Goal: Task Accomplishment & Management: Manage account settings

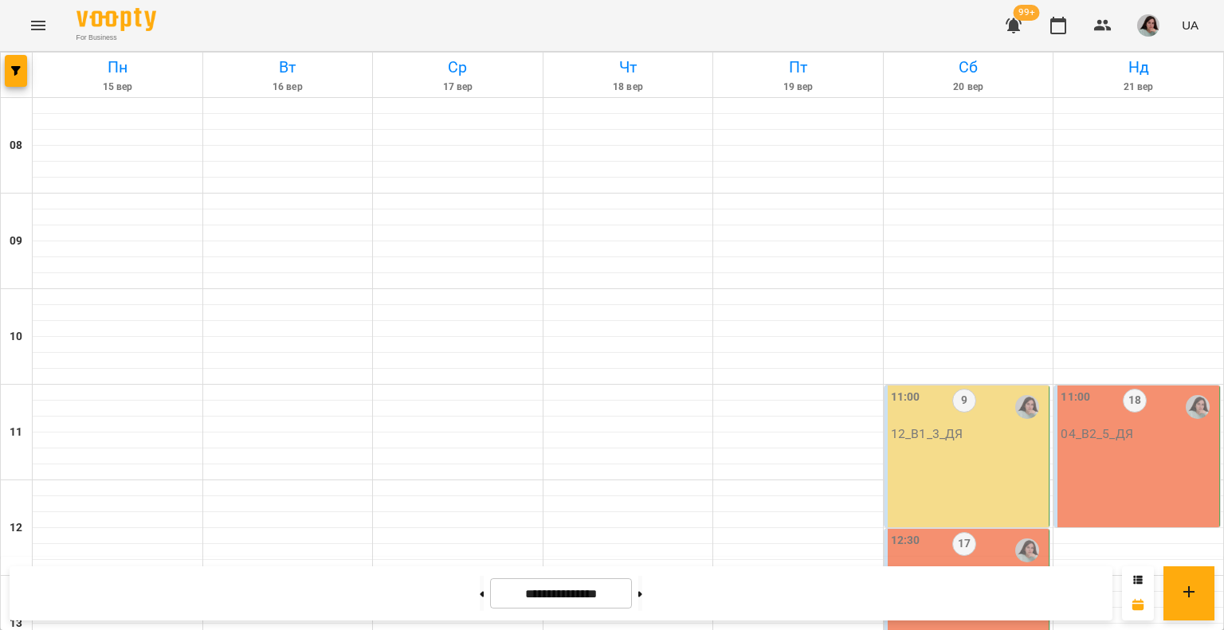
click at [966, 438] on div "11:00 9 12_В1_3_ДЯ" at bounding box center [968, 415] width 155 height 53
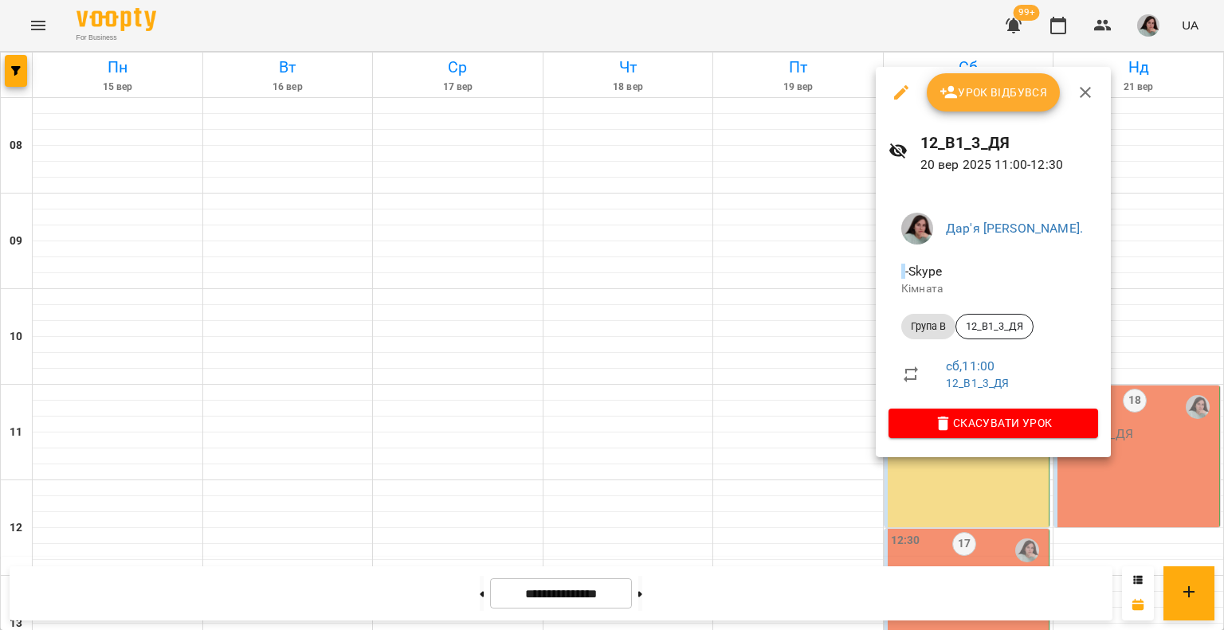
click at [985, 84] on span "Урок відбувся" at bounding box center [994, 92] width 108 height 19
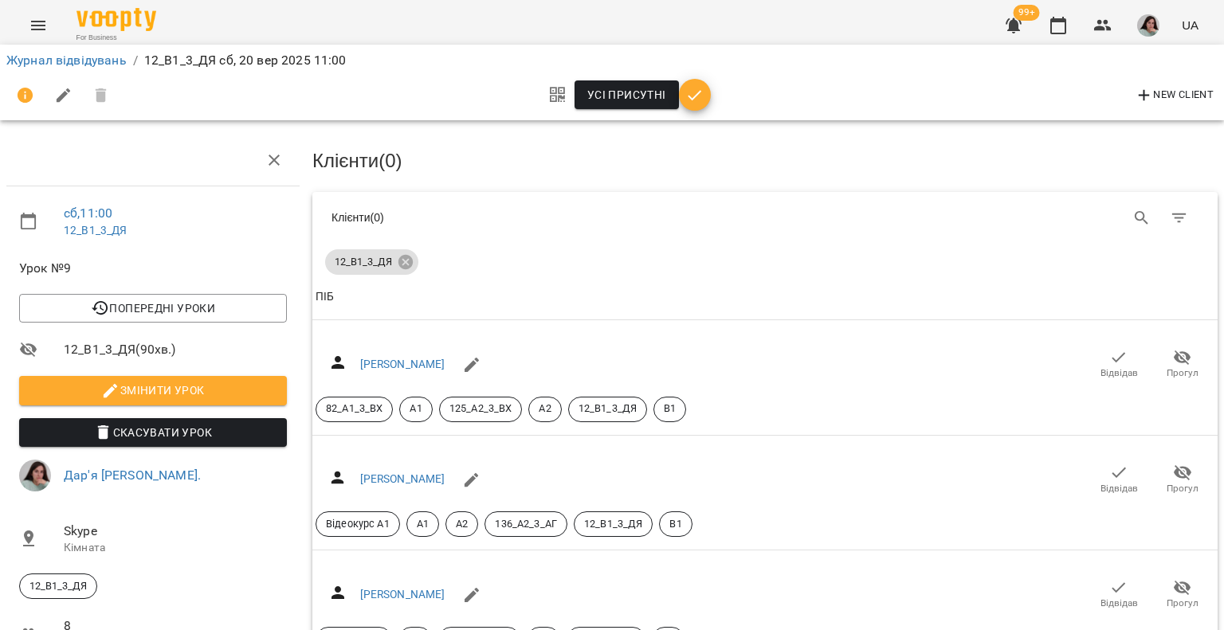
scroll to position [80, 0]
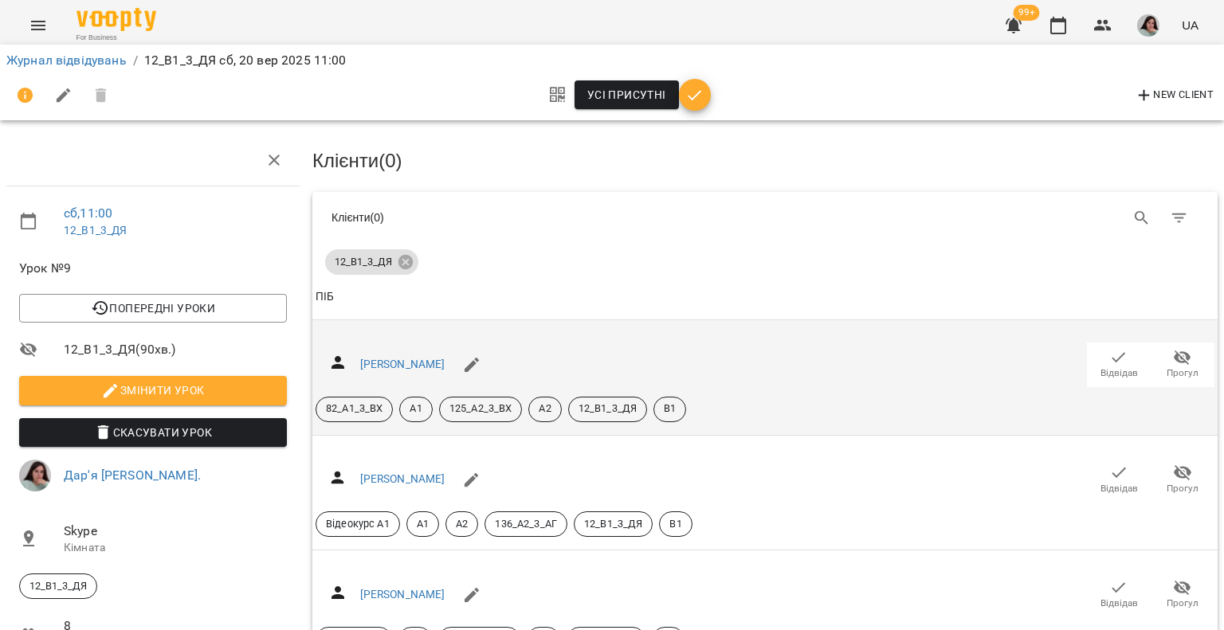
click at [1109, 348] on icon "button" at bounding box center [1118, 357] width 19 height 19
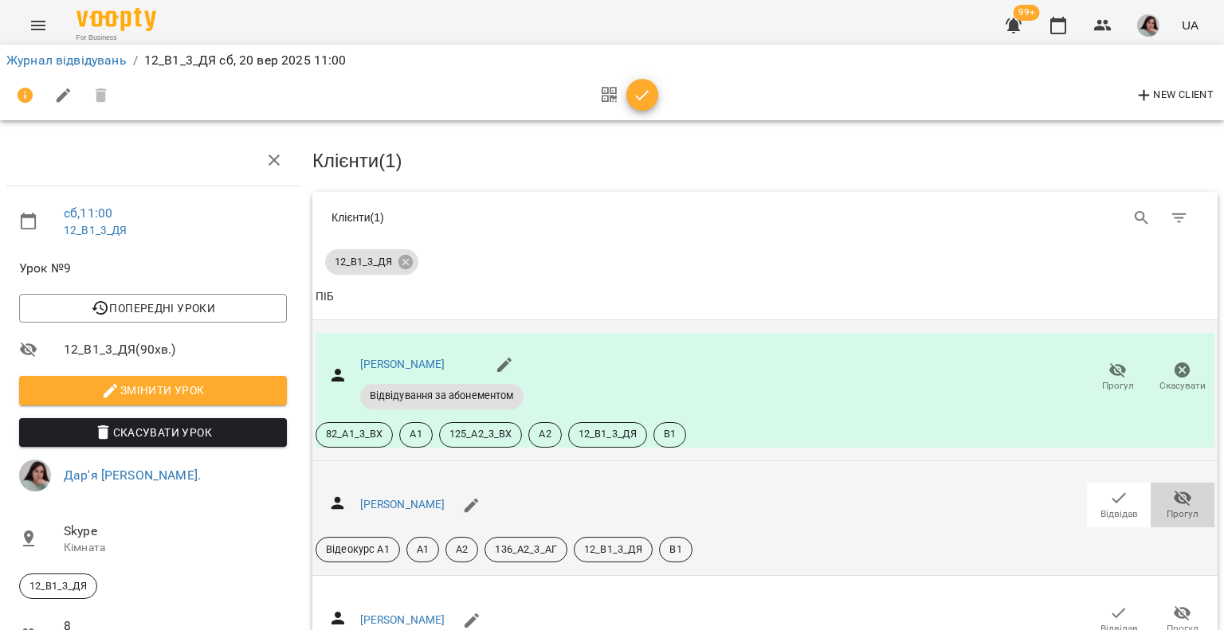
click at [1160, 489] on span "Прогул" at bounding box center [1182, 505] width 45 height 32
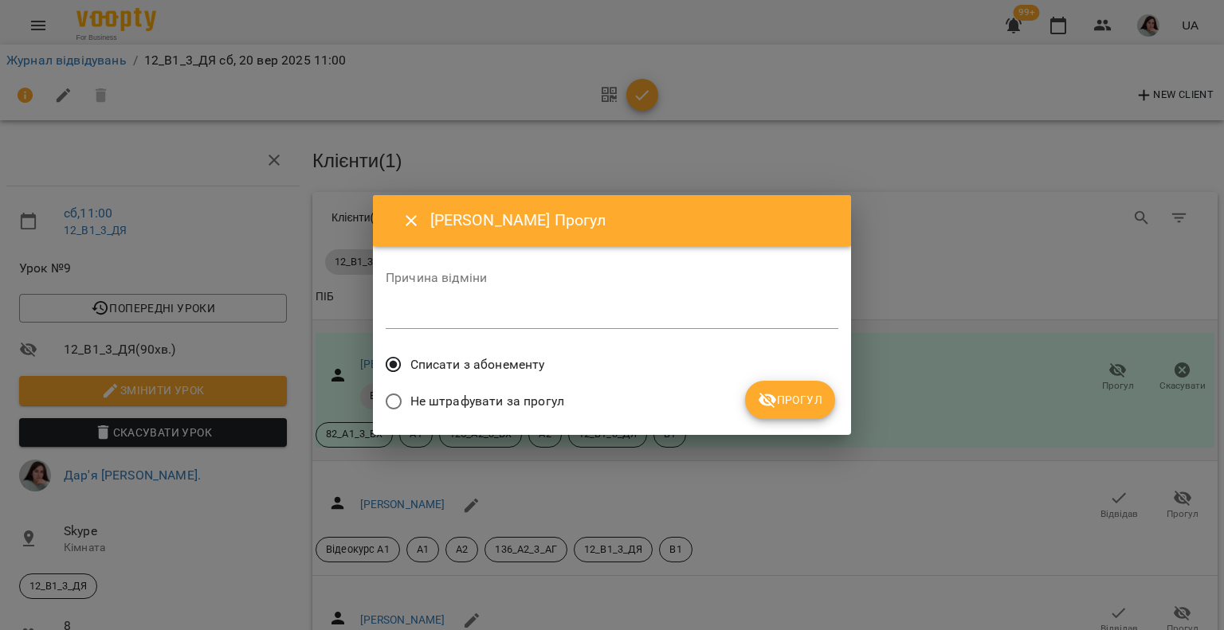
click at [810, 402] on span "Прогул" at bounding box center [790, 400] width 65 height 19
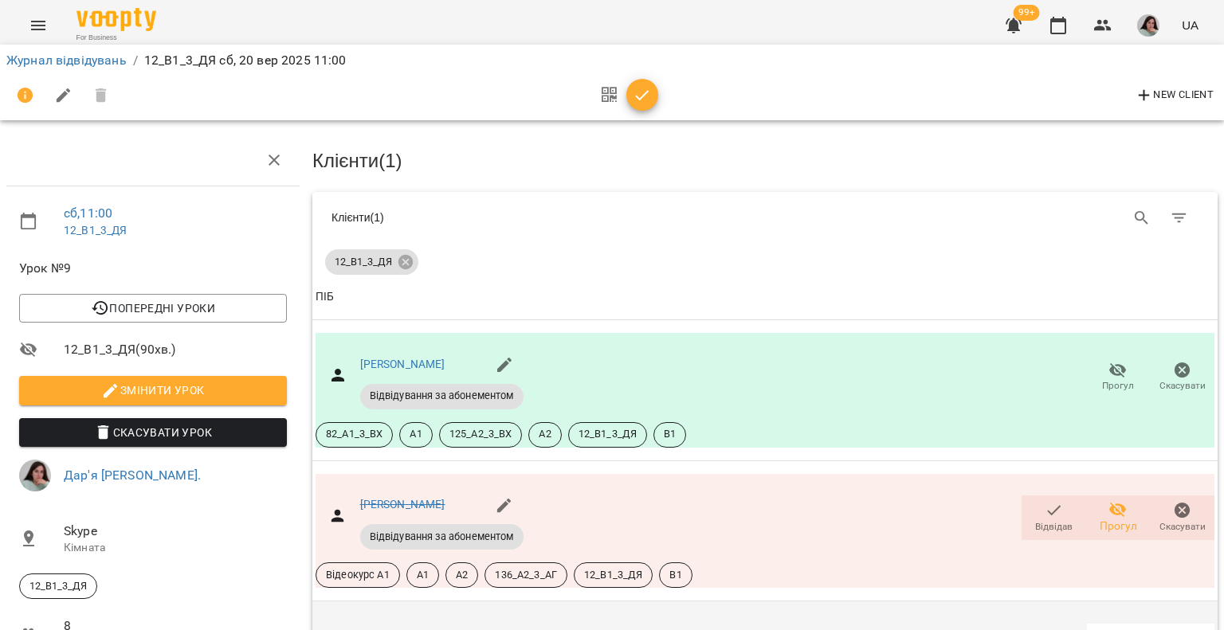
scroll to position [319, 0]
click at [1116, 630] on icon "button" at bounding box center [1118, 639] width 19 height 19
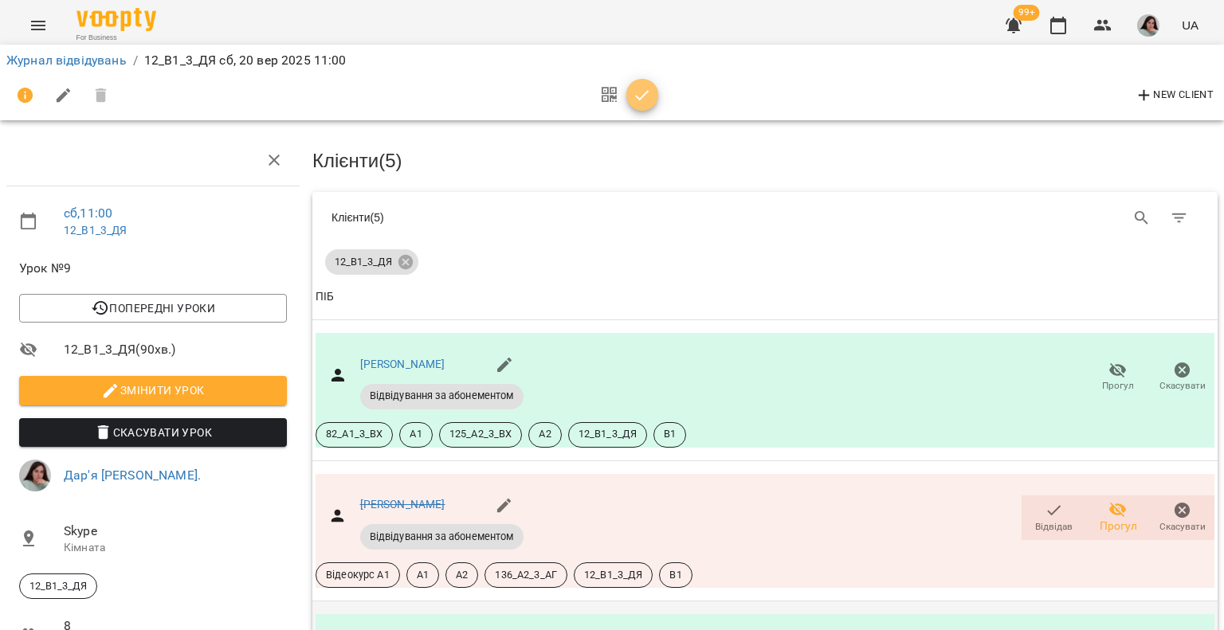
click at [646, 97] on icon "button" at bounding box center [642, 95] width 19 height 19
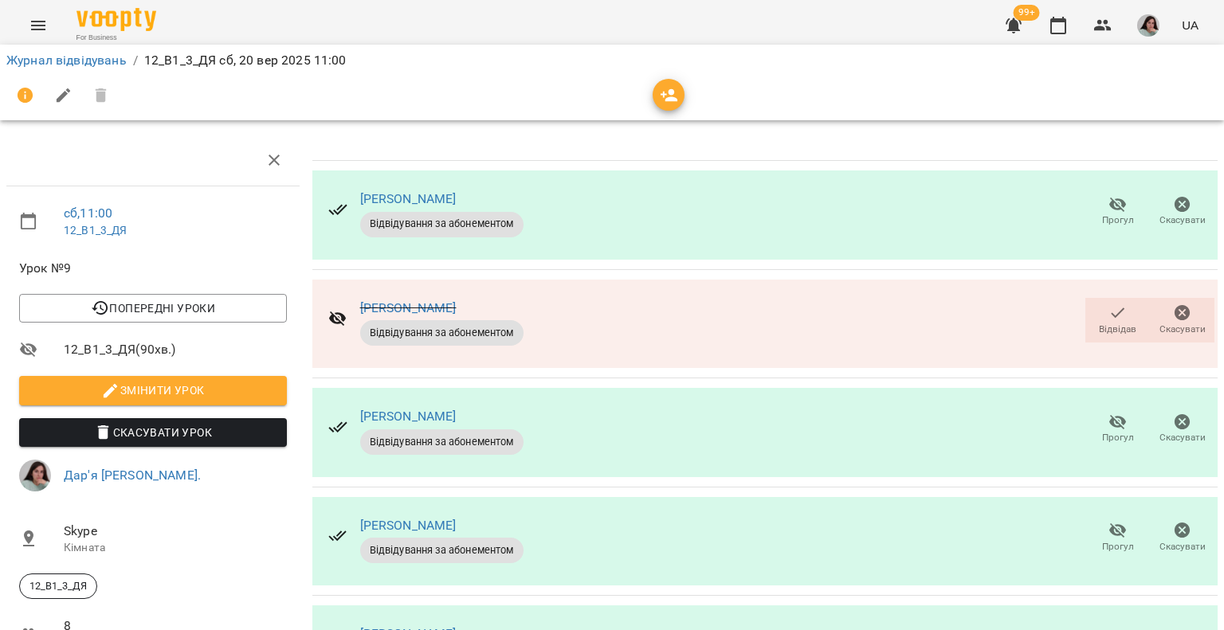
click at [1014, 17] on icon "button" at bounding box center [1013, 25] width 19 height 19
